Goal: Check status: Check status

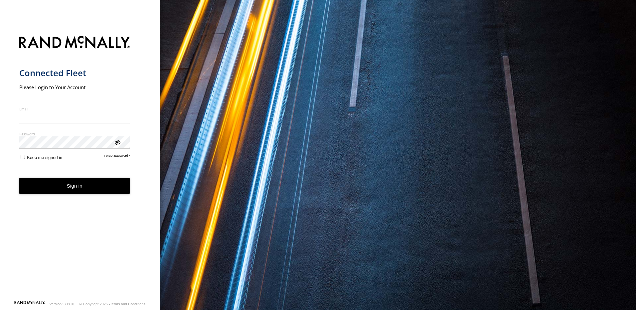
type input "**********"
click at [67, 194] on button "Sign in" at bounding box center [74, 186] width 111 height 16
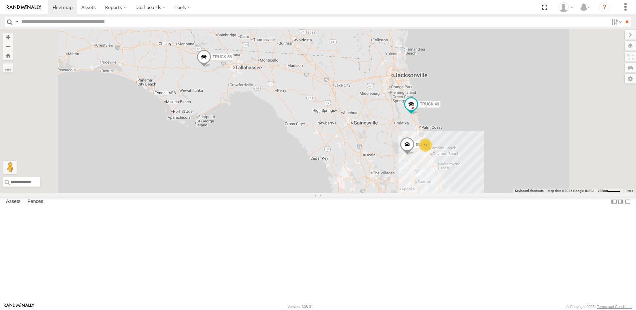
click at [0, 0] on div "TRUCK 58" at bounding box center [0, 0] width 0 height 0
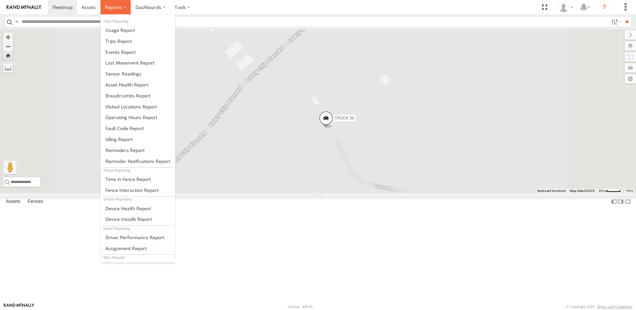
click at [113, 8] on span at bounding box center [113, 7] width 17 height 6
click at [124, 95] on span at bounding box center [128, 96] width 45 height 6
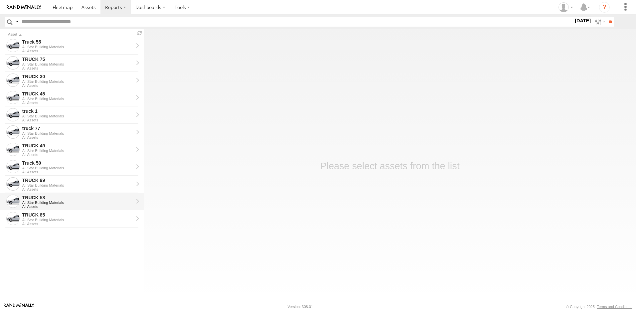
click at [56, 200] on div "TRUCK 58 All Star Building Materials All Assets" at bounding box center [77, 202] width 113 height 16
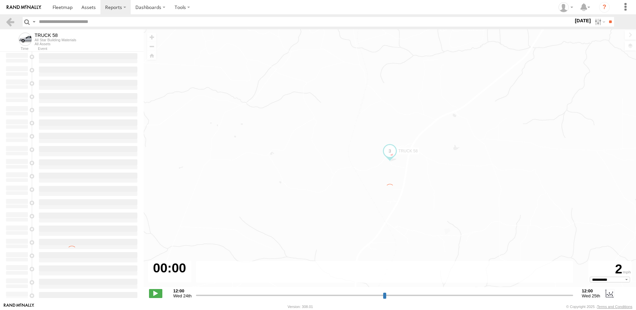
type input "**********"
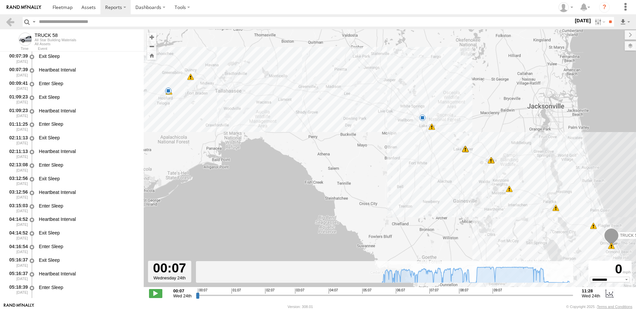
click at [170, 90] on span at bounding box center [168, 91] width 7 height 7
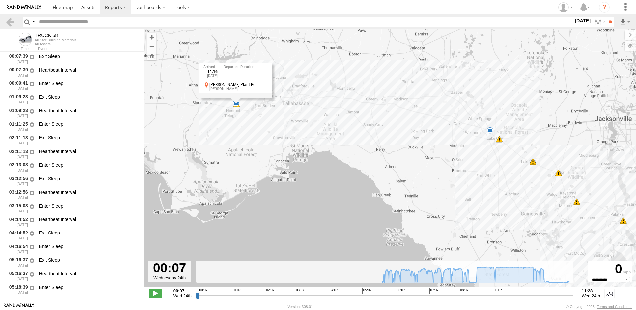
drag, startPoint x: 177, startPoint y: 124, endPoint x: 238, endPoint y: 136, distance: 62.0
click at [238, 136] on div "TRUCK 58 07:10 Wed 07:33 Wed 07:33 Wed 07:50 Wed 07:50 Wed 07:50 Wed 07:51 Wed …" at bounding box center [390, 161] width 493 height 265
click at [491, 131] on span at bounding box center [490, 130] width 7 height 7
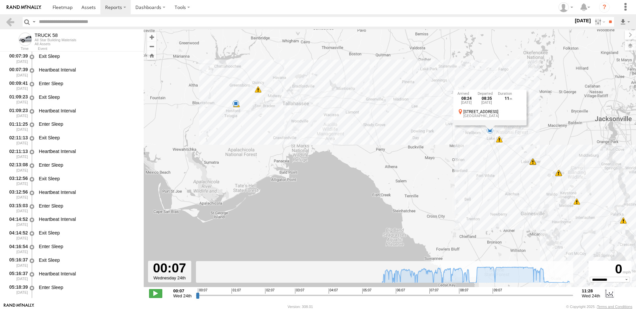
click at [452, 146] on div "TRUCK 58 07:10 Wed 07:33 Wed 07:33 Wed 07:50 Wed 07:50 Wed 07:50 Wed 07:51 Wed …" at bounding box center [390, 161] width 493 height 265
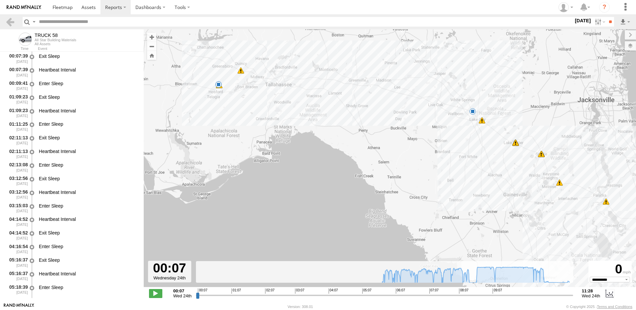
drag, startPoint x: 490, startPoint y: 193, endPoint x: 426, endPoint y: 143, distance: 80.7
click at [429, 146] on div "TRUCK 58 07:10 Wed 07:33 Wed 07:33 Wed 07:50 Wed 07:50 Wed 07:50 Wed 07:51 Wed …" at bounding box center [390, 161] width 493 height 265
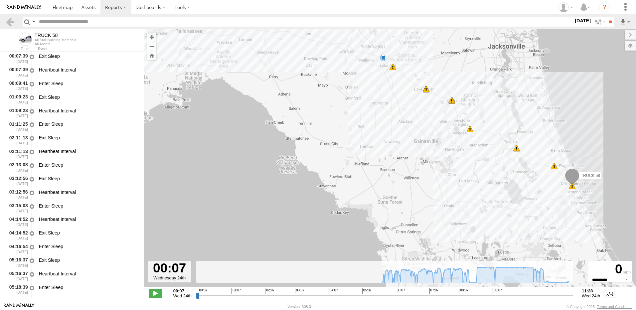
click at [469, 130] on span at bounding box center [470, 129] width 7 height 7
click at [442, 142] on div "TRUCK 58 07:10 Wed 07:33 Wed 07:33 Wed 07:50 Wed 07:50 Wed 07:50 Wed 07:51 Wed …" at bounding box center [390, 161] width 493 height 265
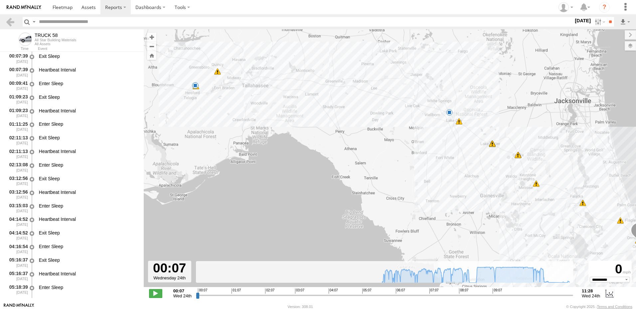
drag, startPoint x: 406, startPoint y: 108, endPoint x: 474, endPoint y: 162, distance: 87.1
click at [474, 162] on div "TRUCK 58 07:10 Wed 07:33 Wed 07:33 Wed 07:50 Wed 07:50 Wed 07:50 Wed 07:51 Wed …" at bounding box center [390, 161] width 493 height 265
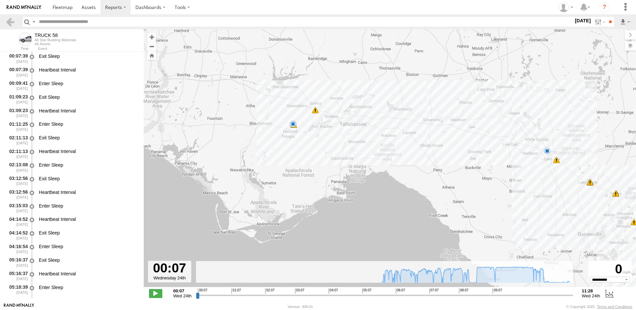
drag, startPoint x: 363, startPoint y: 128, endPoint x: 452, endPoint y: 165, distance: 96.4
click at [452, 165] on div "TRUCK 58 07:10 Wed 07:33 Wed 07:33 Wed 07:50 Wed 07:50 Wed 07:50 Wed 07:51 Wed …" at bounding box center [390, 161] width 493 height 265
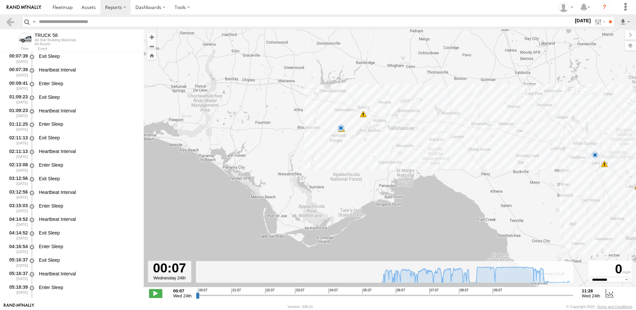
drag, startPoint x: 355, startPoint y: 145, endPoint x: 409, endPoint y: 150, distance: 54.2
click at [409, 150] on div "TRUCK 58 07:10 Wed 07:33 Wed 07:33 Wed 07:50 Wed 07:50 Wed 07:50 Wed 07:51 Wed …" at bounding box center [390, 161] width 493 height 265
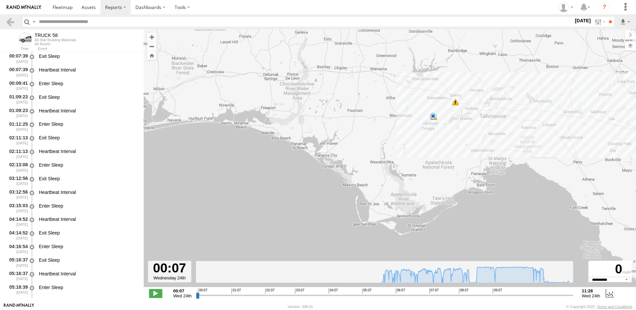
drag, startPoint x: 324, startPoint y: 160, endPoint x: 409, endPoint y: 147, distance: 85.9
click at [409, 147] on div "TRUCK 58 07:10 Wed 07:33 Wed 07:33 Wed 07:50 Wed 07:50 Wed 07:50 Wed 07:51 Wed …" at bounding box center [390, 161] width 493 height 265
click at [457, 103] on div "10" at bounding box center [457, 102] width 7 height 7
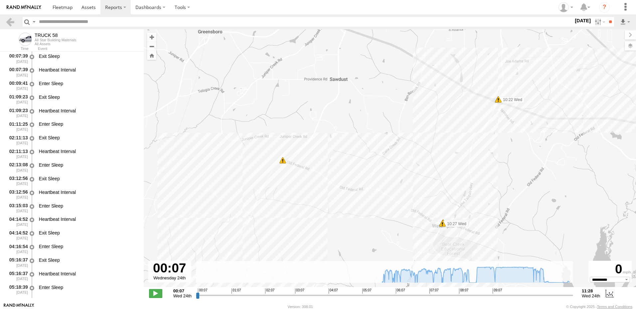
click at [400, 124] on div "TRUCK 58 07:10 Wed 07:33 Wed 07:33 Wed 07:50 Wed 07:50 Wed 07:50 Wed 07:51 Wed …" at bounding box center [390, 161] width 493 height 265
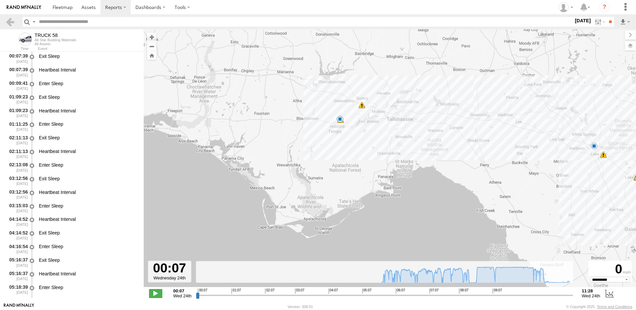
drag, startPoint x: 447, startPoint y: 157, endPoint x: 375, endPoint y: 126, distance: 77.9
click at [377, 126] on div "TRUCK 58 07:10 Wed 07:33 Wed 07:33 Wed 07:50 Wed 07:50 Wed 07:50 Wed 07:51 Wed …" at bounding box center [390, 161] width 493 height 265
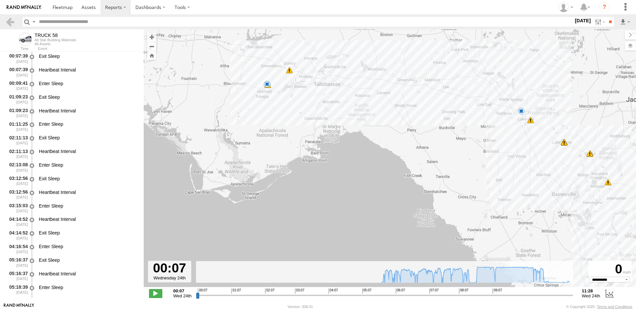
drag, startPoint x: 447, startPoint y: 163, endPoint x: 396, endPoint y: 132, distance: 60.5
click at [396, 132] on div "TRUCK 58 07:10 Wed 07:33 Wed 07:33 Wed 07:50 Wed 07:50 Wed 07:50 Wed 07:51 Wed …" at bounding box center [390, 161] width 493 height 265
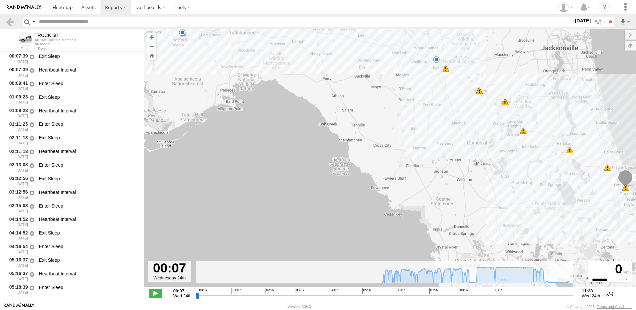
drag, startPoint x: 428, startPoint y: 152, endPoint x: 382, endPoint y: 123, distance: 54.6
click at [385, 125] on div "TRUCK 58 07:10 Wed 07:33 Wed 07:33 Wed 07:50 Wed 07:50 Wed 07:50 Wed 07:51 Wed …" at bounding box center [390, 161] width 493 height 265
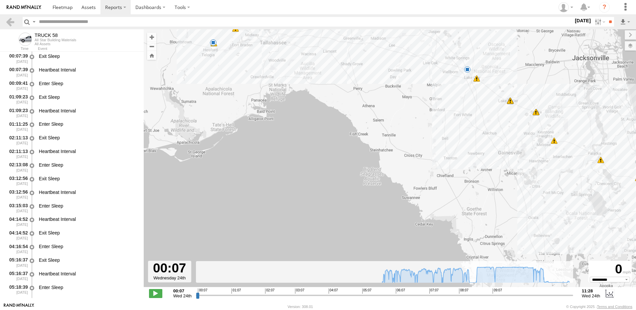
drag, startPoint x: 380, startPoint y: 121, endPoint x: 438, endPoint y: 148, distance: 64.5
click at [441, 150] on div "TRUCK 58 07:10 Wed 07:33 Wed 07:33 Wed 07:50 Wed 07:50 Wed 07:50 Wed 07:51 Wed …" at bounding box center [390, 161] width 493 height 265
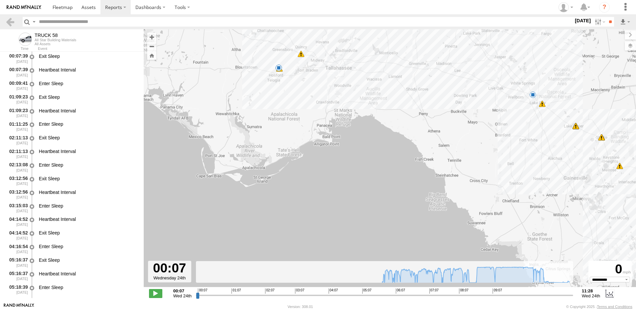
drag, startPoint x: 381, startPoint y: 115, endPoint x: 417, endPoint y: 129, distance: 38.8
click at [417, 129] on div "TRUCK 58 07:10 Wed 07:33 Wed 07:33 Wed 07:50 Wed 07:50 Wed 07:50 Wed 07:51 Wed …" at bounding box center [390, 161] width 493 height 265
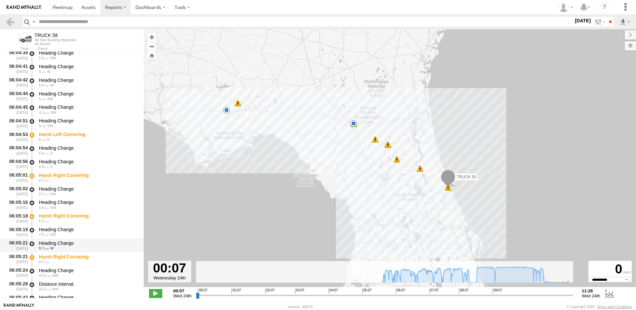
scroll to position [1651, 0]
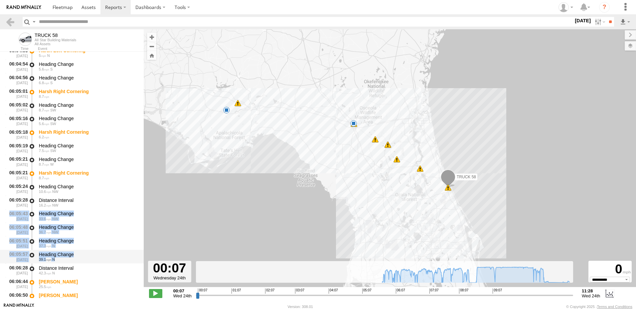
drag, startPoint x: 141, startPoint y: 206, endPoint x: 138, endPoint y: 257, distance: 51.0
click at [138, 257] on div "06:02:52 09/24/2025 Idling Started 06:02:57 09/24/2025 Idling Stopped 5 NW 06:0…" at bounding box center [72, 100] width 144 height 680
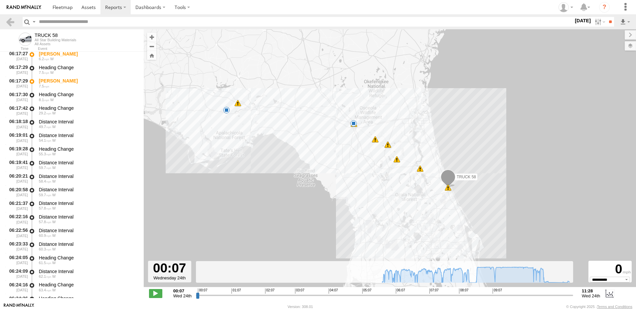
scroll to position [2657, 0]
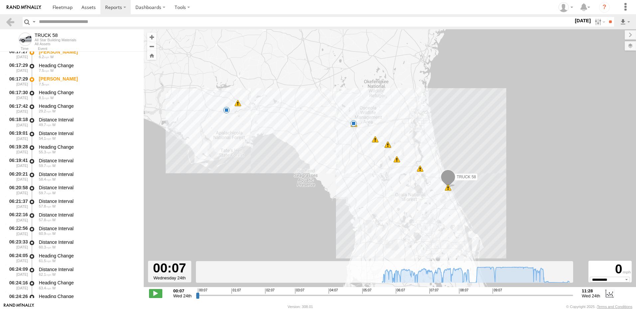
click at [226, 110] on span at bounding box center [226, 110] width 7 height 7
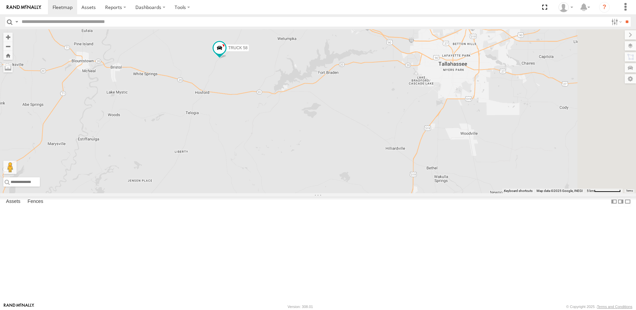
drag, startPoint x: 362, startPoint y: 156, endPoint x: 282, endPoint y: 166, distance: 80.6
click at [282, 166] on div "truck 77 TRUCK 49 TRUCK 58 TRUCK 99" at bounding box center [318, 111] width 636 height 164
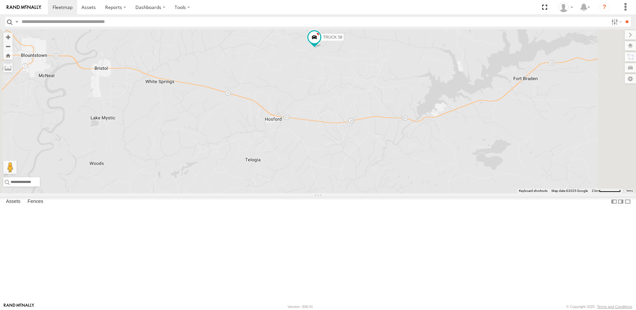
click at [0, 0] on div "All Assets" at bounding box center [0, 0] width 0 height 0
